Goal: Book appointment/travel/reservation

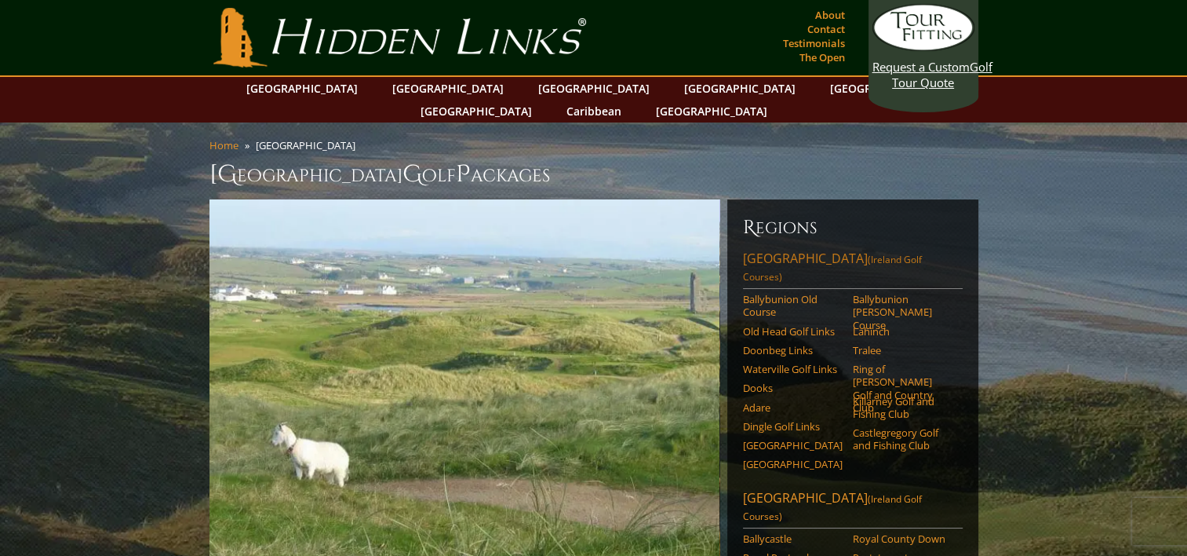
click at [829, 250] on link "Southwest Ireland (Ireland Golf Courses)" at bounding box center [853, 269] width 220 height 39
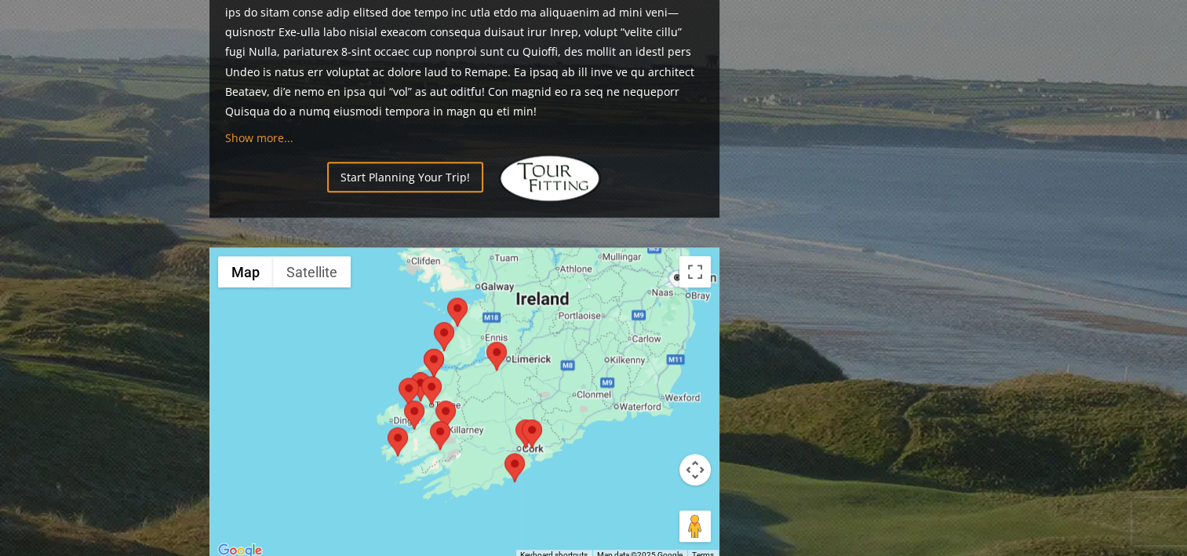
scroll to position [1494, 0]
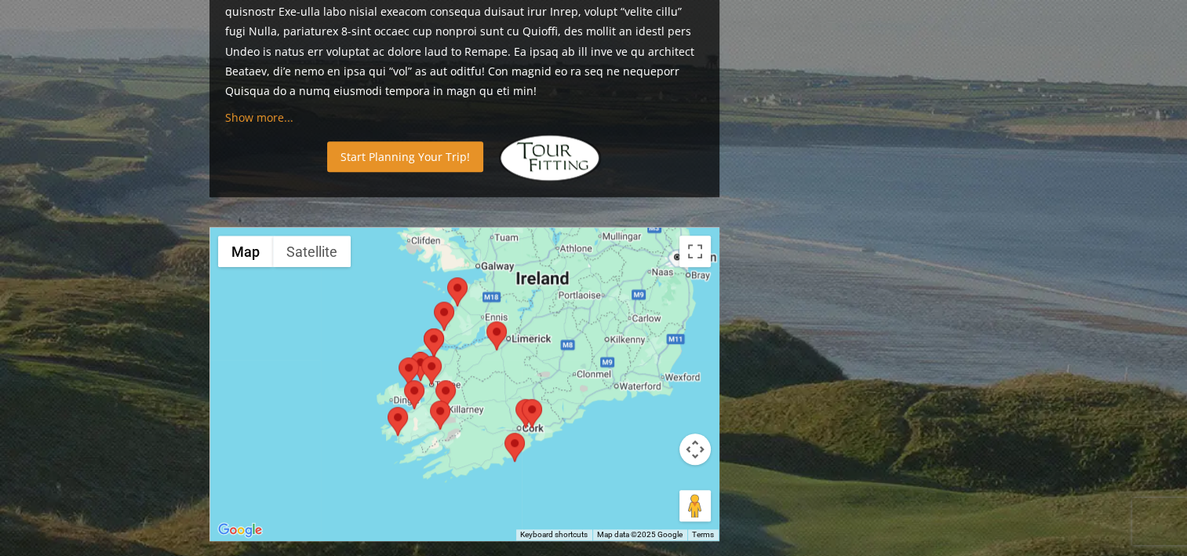
click at [450, 141] on link "Start Planning Your Trip!" at bounding box center [405, 156] width 156 height 31
